Goal: Transaction & Acquisition: Register for event/course

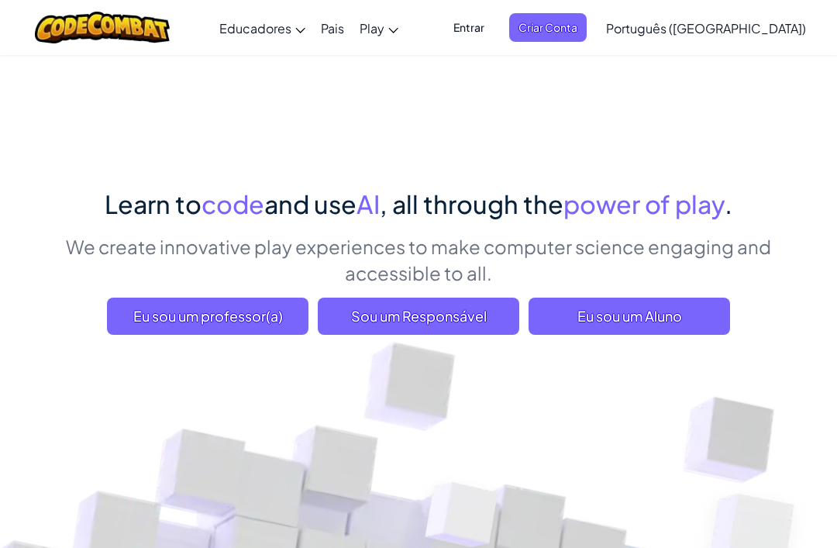
click at [658, 319] on span "Eu sou um Aluno" at bounding box center [630, 316] width 202 height 37
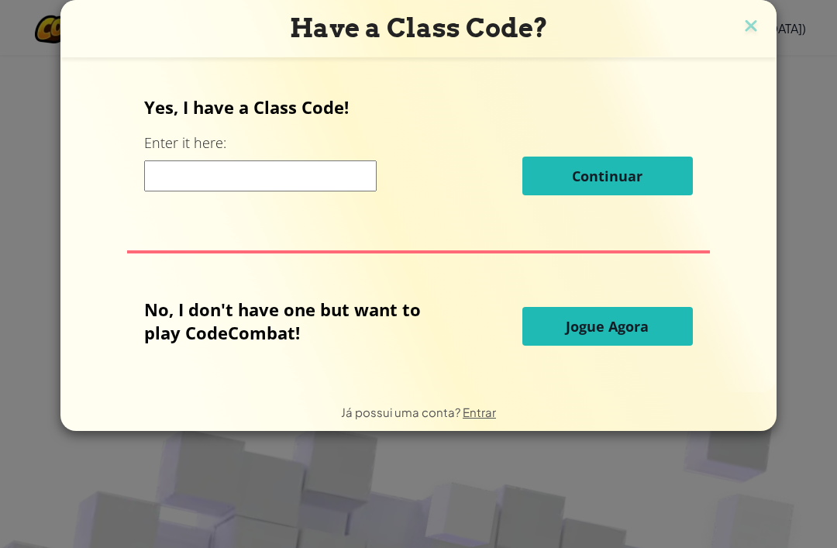
click at [265, 189] on input at bounding box center [260, 175] width 233 height 31
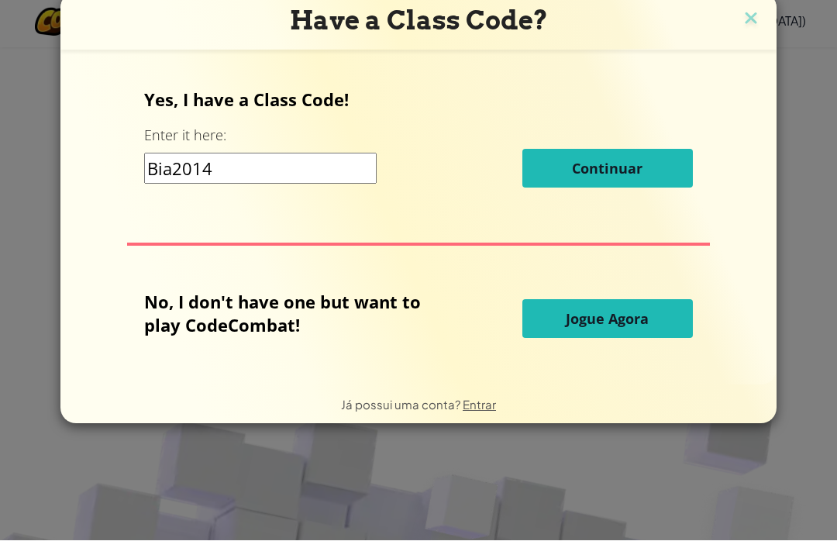
type input "Bia2014"
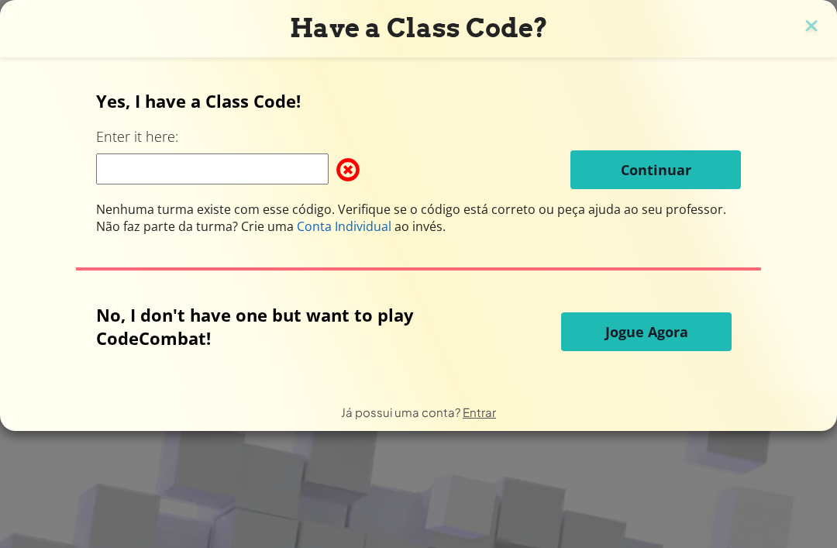
click at [254, 164] on input at bounding box center [212, 168] width 233 height 31
click at [222, 167] on input "bia2014" at bounding box center [212, 168] width 233 height 31
click at [104, 175] on input "bia2014" at bounding box center [212, 168] width 233 height 31
type input "Bia2014"
click at [682, 332] on span "Jogue Agora" at bounding box center [646, 331] width 83 height 19
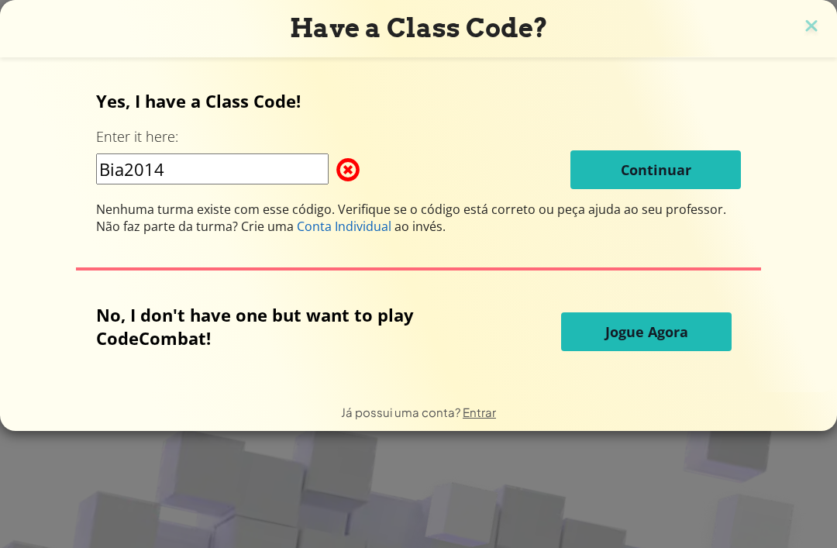
click at [685, 341] on span "Jogue Agora" at bounding box center [646, 331] width 83 height 19
click at [640, 349] on button "Jogue Agora" at bounding box center [646, 331] width 171 height 39
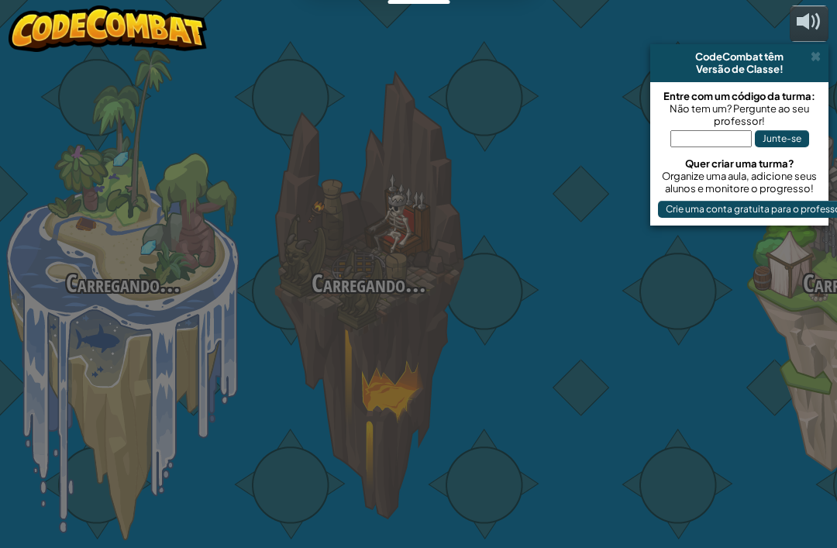
click at [629, 353] on div at bounding box center [614, 245] width 246 height 491
click at [623, 360] on div at bounding box center [614, 245] width 246 height 491
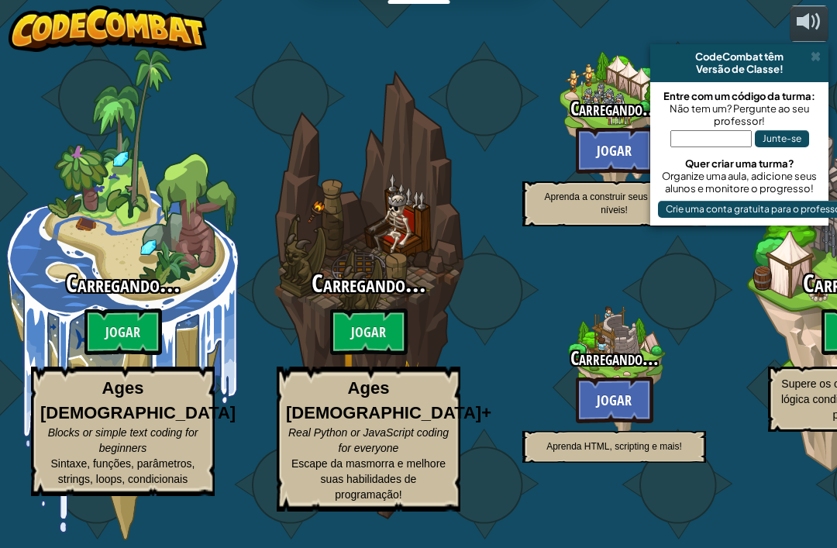
select select "pt-BR"
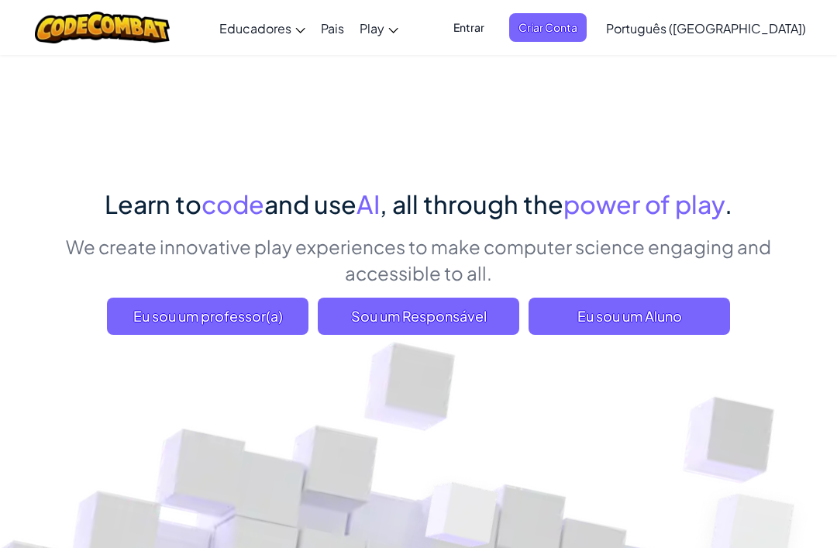
click at [587, 36] on span "Criar Conta" at bounding box center [548, 27] width 78 height 29
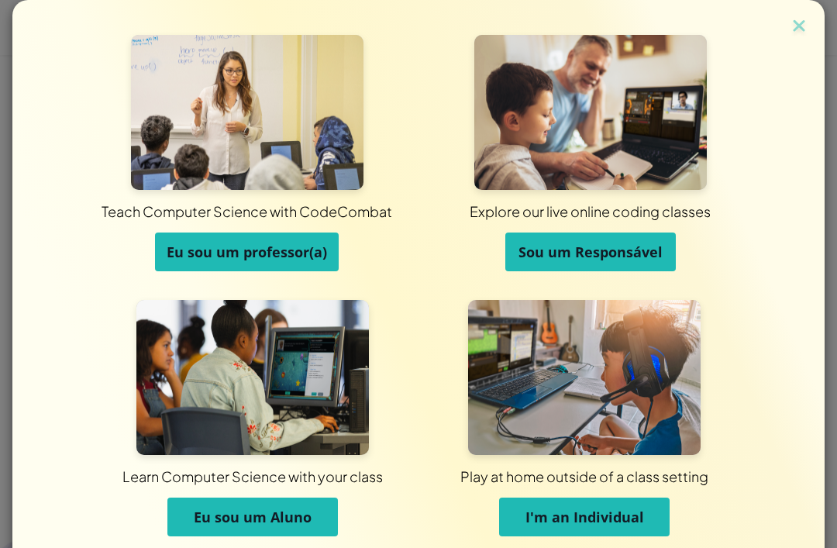
click at [197, 512] on span "Eu sou um Aluno" at bounding box center [253, 517] width 118 height 19
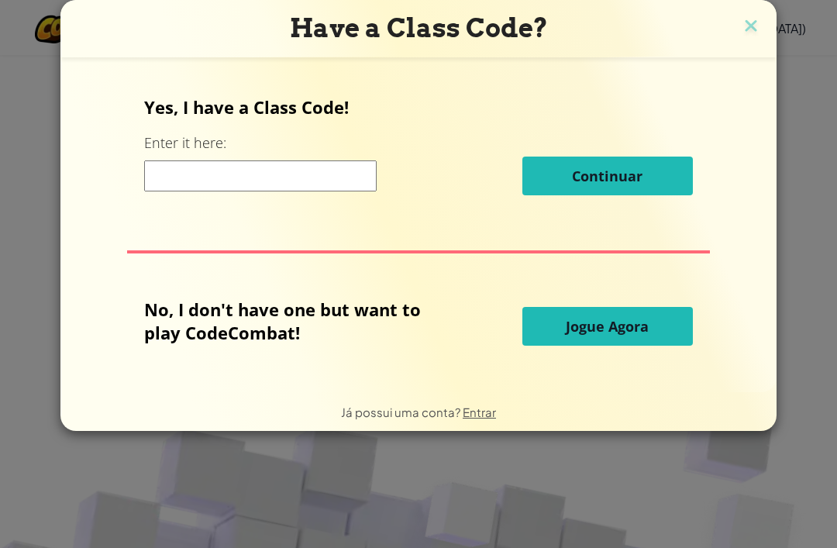
click at [296, 178] on input at bounding box center [260, 175] width 233 height 31
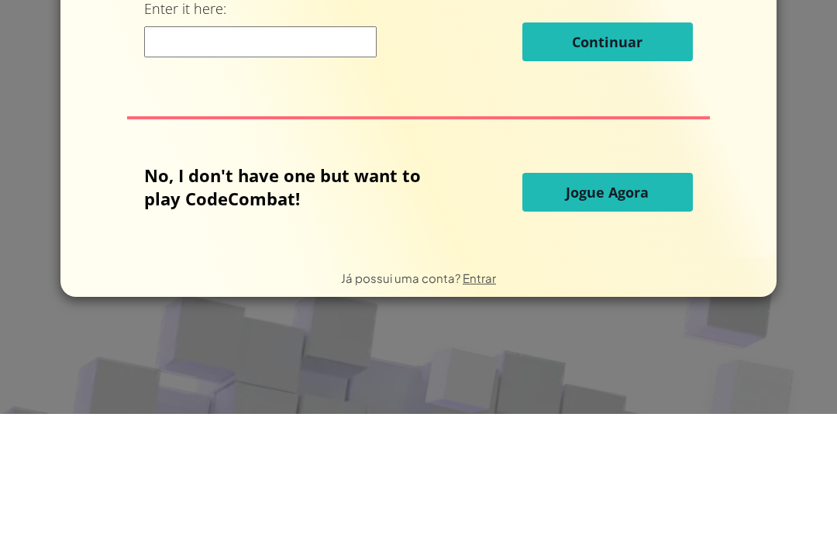
click at [670, 307] on button "Jogue Agora" at bounding box center [607, 326] width 171 height 39
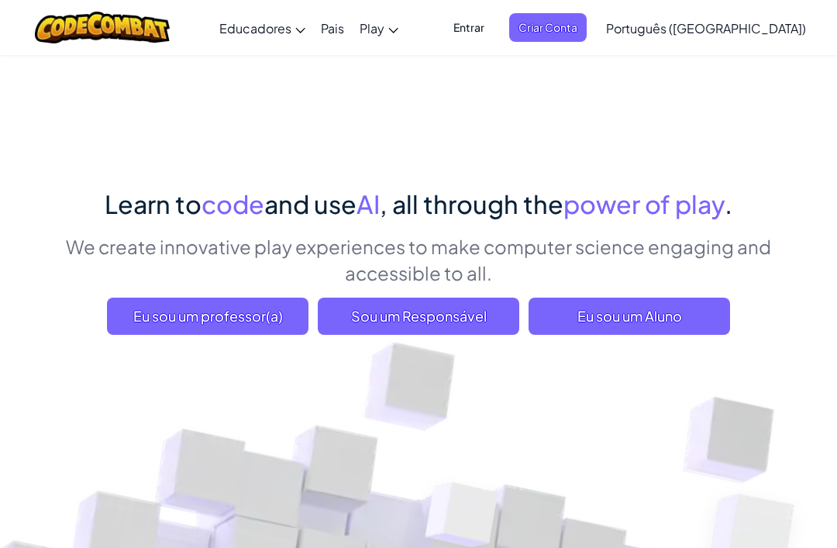
click at [609, 315] on span "Eu sou um Aluno" at bounding box center [630, 316] width 202 height 37
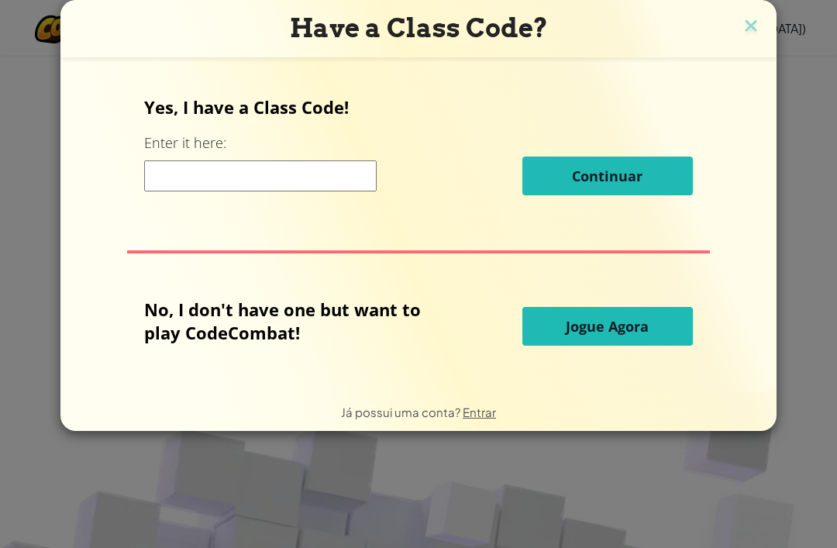
click at [265, 185] on input at bounding box center [260, 175] width 233 height 31
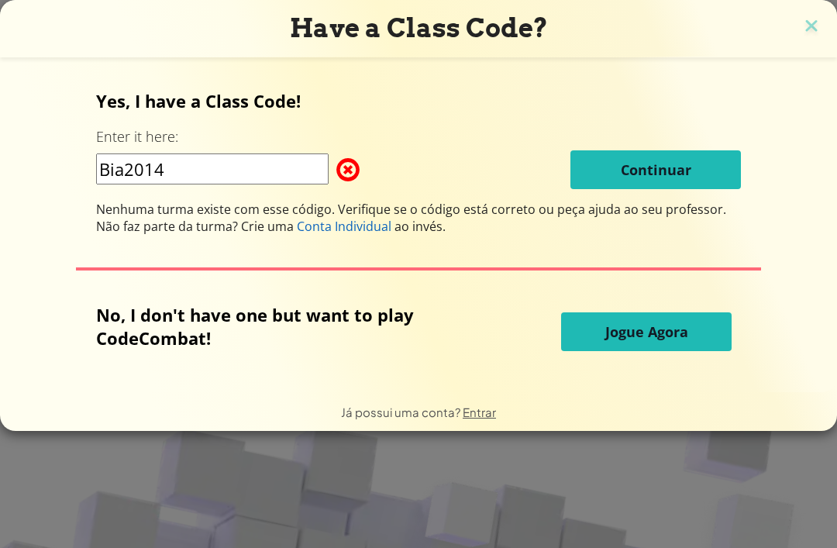
click at [290, 184] on input "Bia2014" at bounding box center [212, 168] width 233 height 31
type input "B"
click at [732, 105] on p "Yes, I have a Class Code!" at bounding box center [418, 100] width 645 height 23
click at [27, 153] on div "Yes, I have a Class Code! Enter it here: Bia2014 Continuar Nenhuma turma existe…" at bounding box center [419, 225] width 806 height 304
click at [646, 102] on p "Yes, I have a Class Code!" at bounding box center [418, 100] width 645 height 23
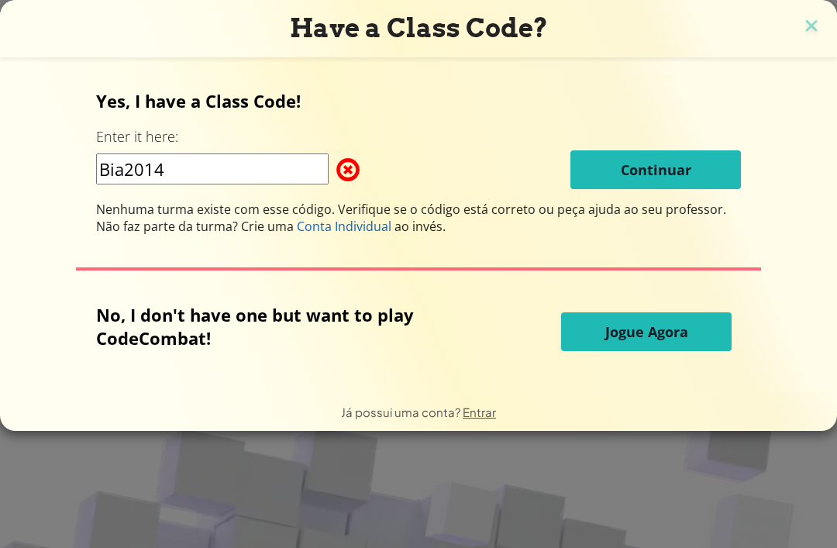
click at [274, 143] on div "Yes, I have a Class Code! Enter it here: Bia2014 Continuar Nenhuma turma existe…" at bounding box center [418, 162] width 645 height 146
click at [274, 165] on input "Bia2014" at bounding box center [212, 168] width 233 height 31
type input "B"
click at [808, 19] on img at bounding box center [811, 27] width 20 height 23
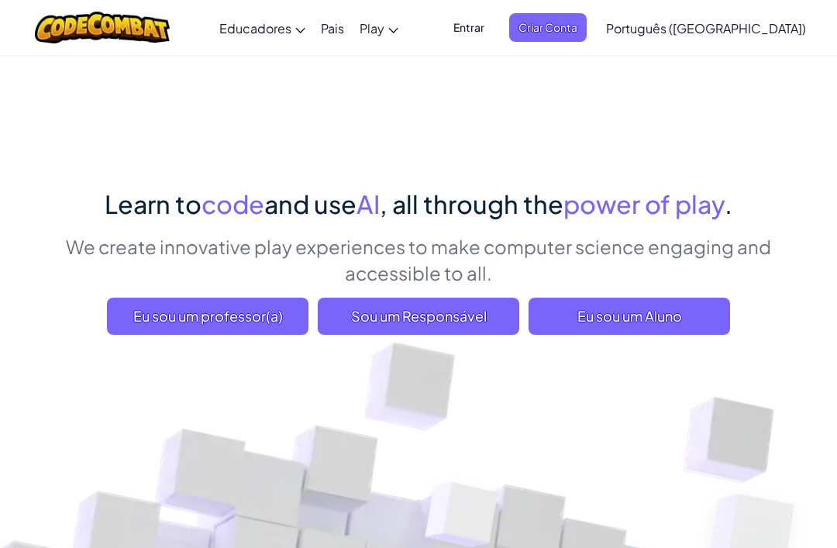
click at [494, 29] on span "Entrar" at bounding box center [469, 27] width 50 height 29
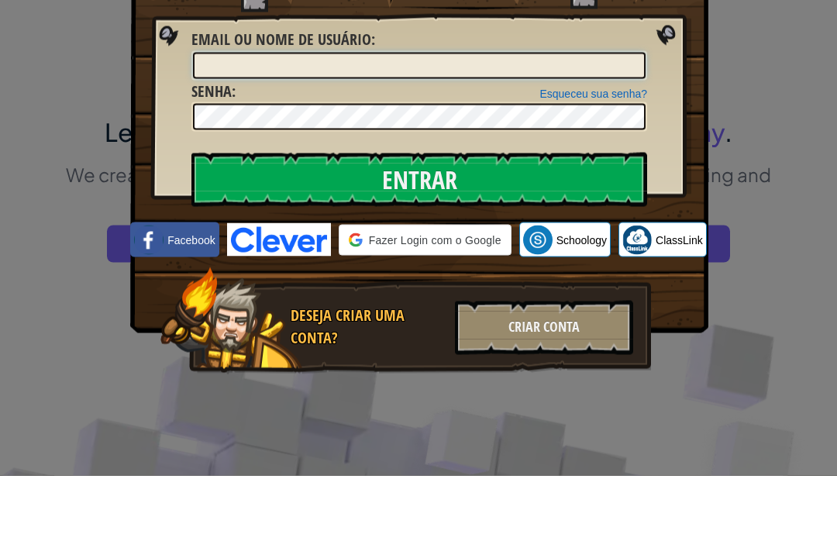
click at [317, 125] on input "Email ou nome de usuário :" at bounding box center [419, 138] width 453 height 26
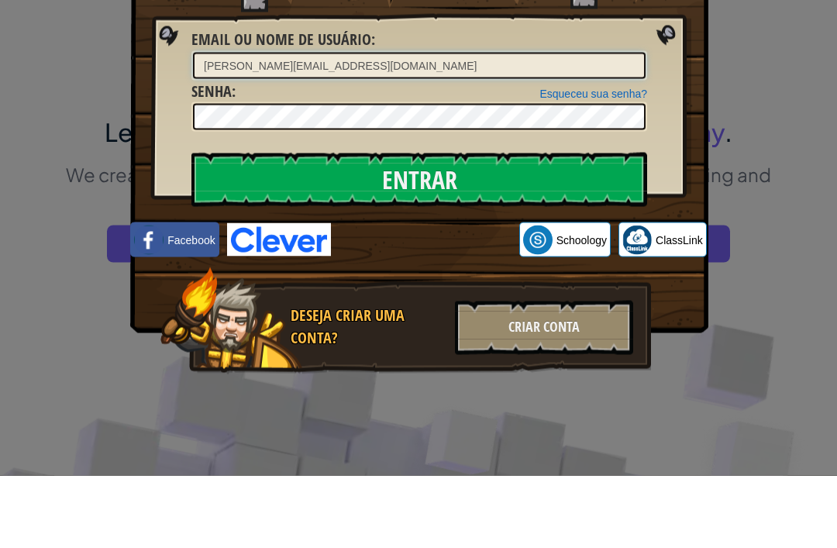
type input "[PERSON_NAME][EMAIL_ADDRESS][DOMAIN_NAME]"
click at [443, 225] on input "Entrar" at bounding box center [419, 252] width 456 height 54
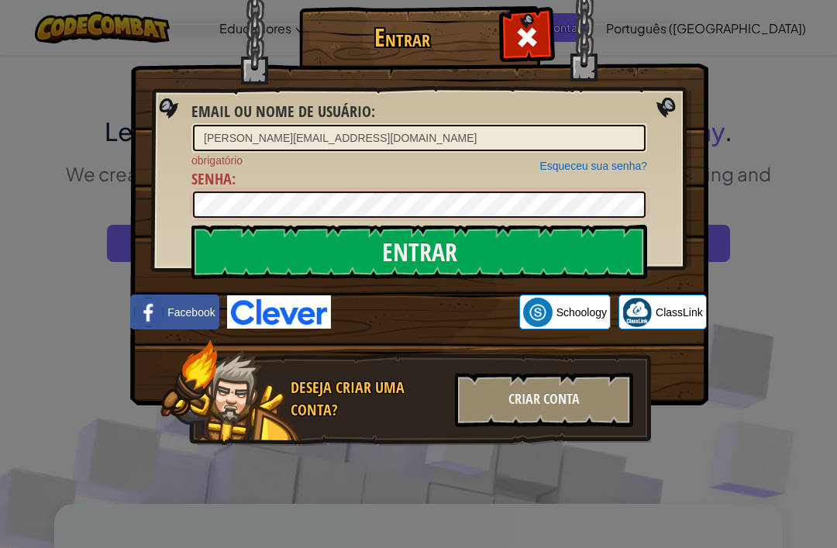
scroll to position [72, 0]
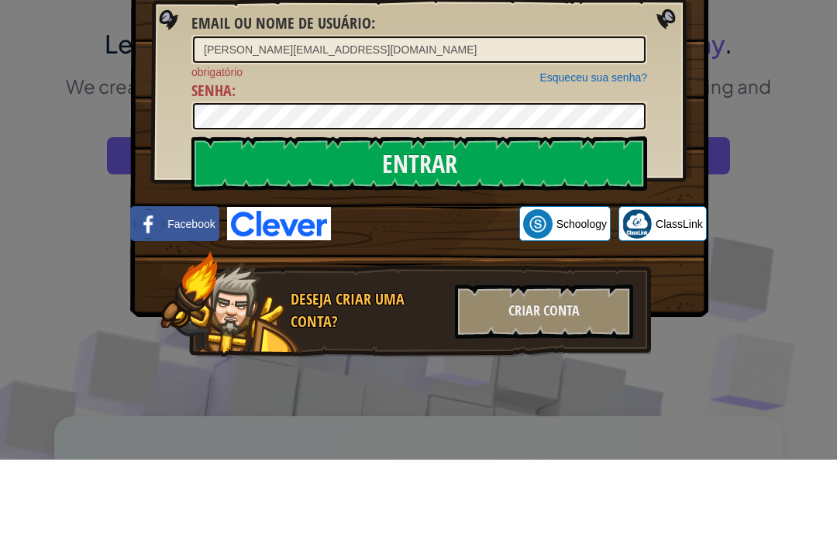
click at [491, 225] on input "Entrar" at bounding box center [419, 252] width 456 height 54
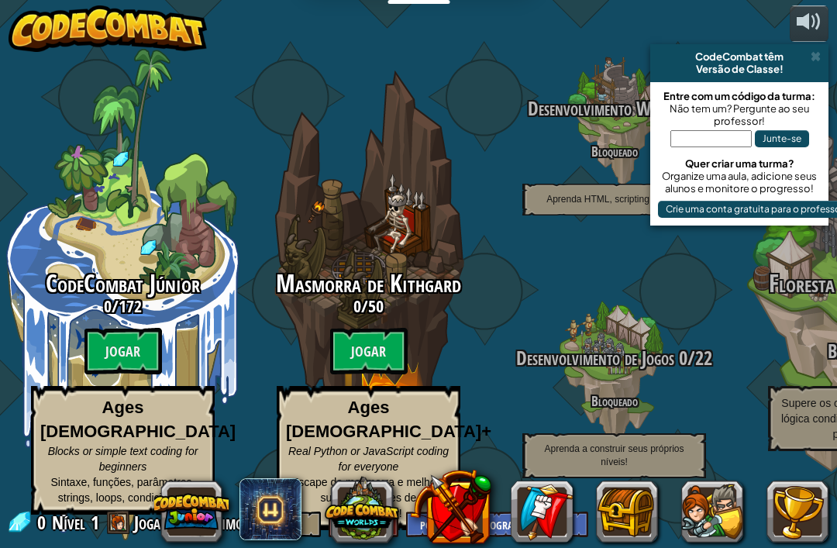
select select "pt-BR"
